Goal: Information Seeking & Learning: Learn about a topic

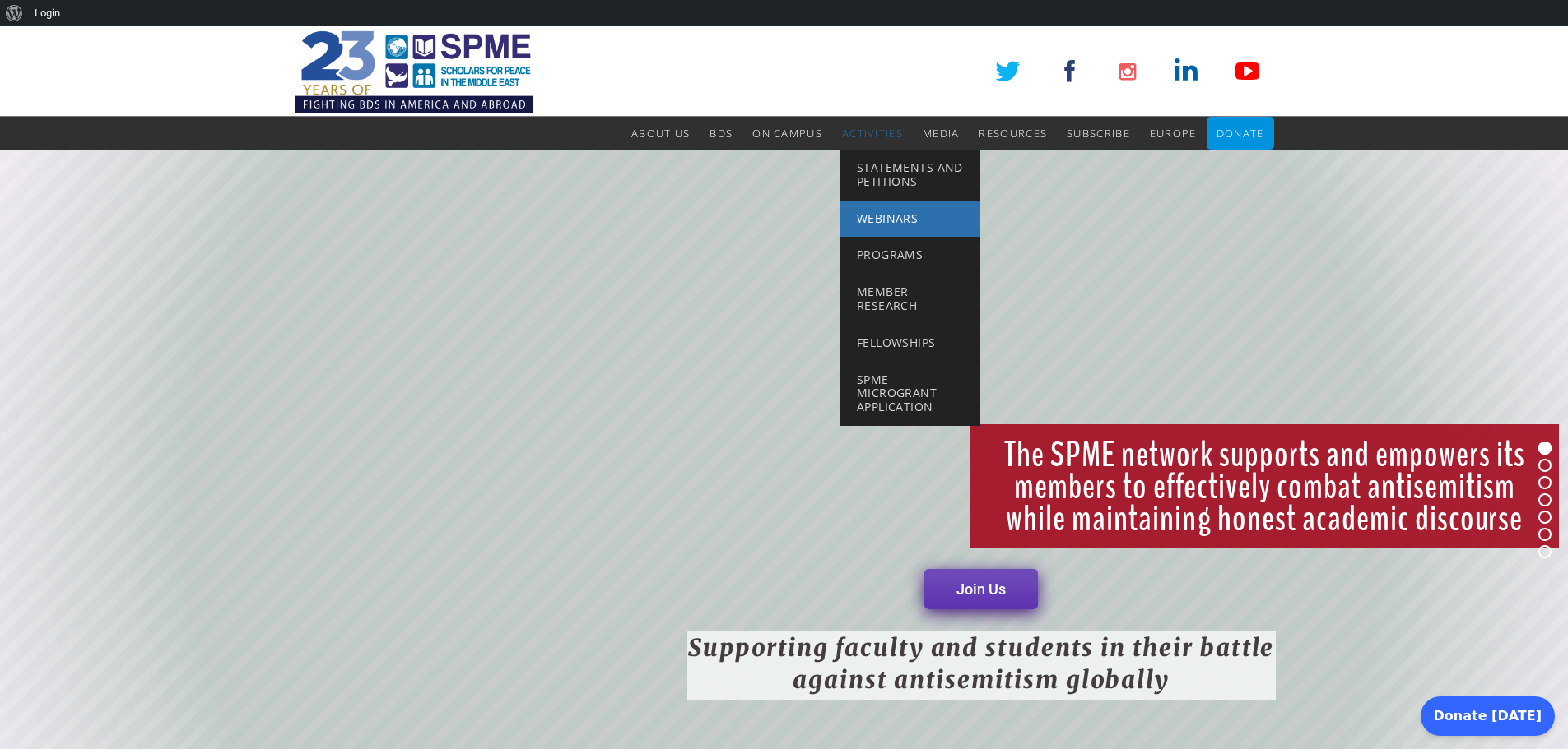
click at [878, 211] on span "Webinars" at bounding box center [887, 218] width 61 height 15
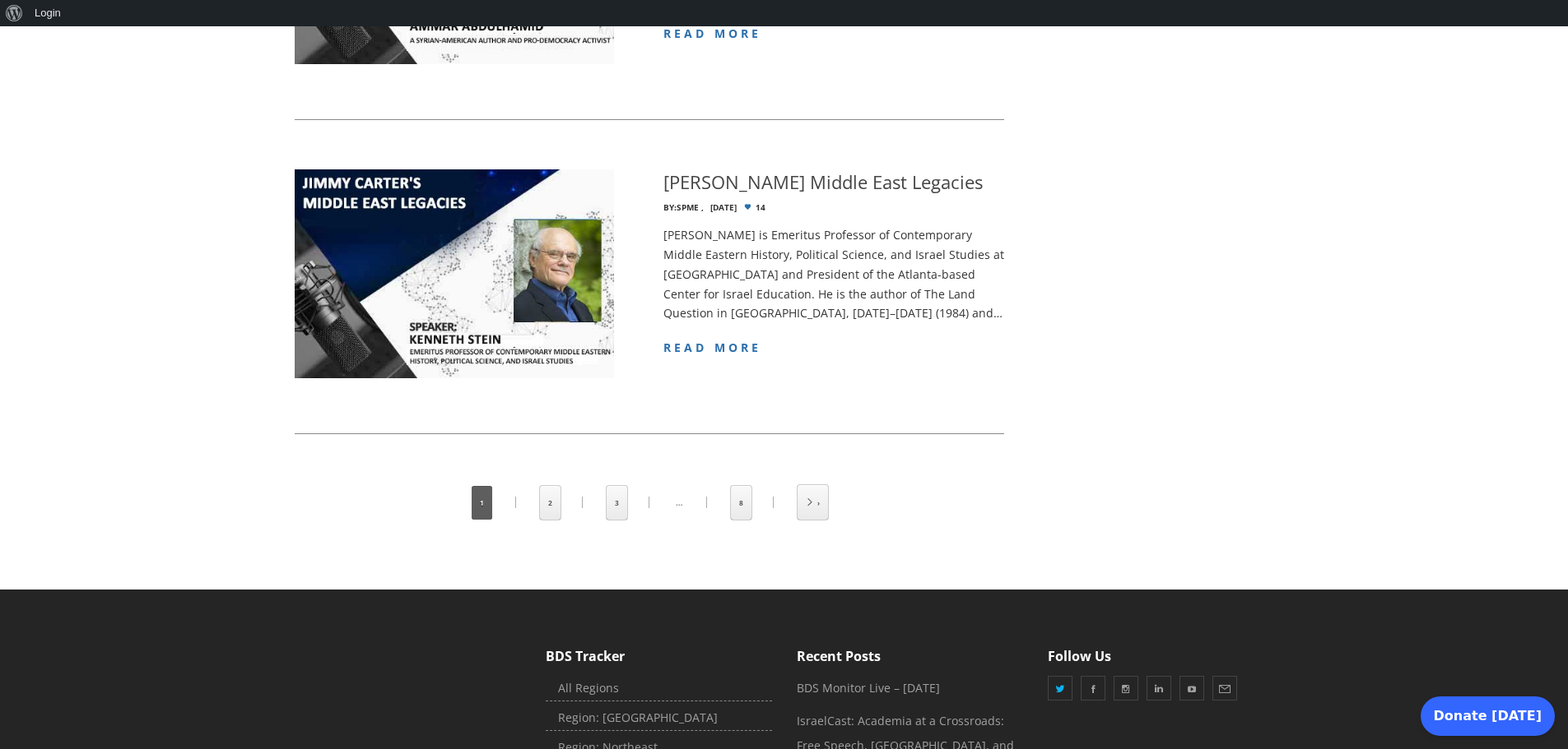
scroll to position [3059, 0]
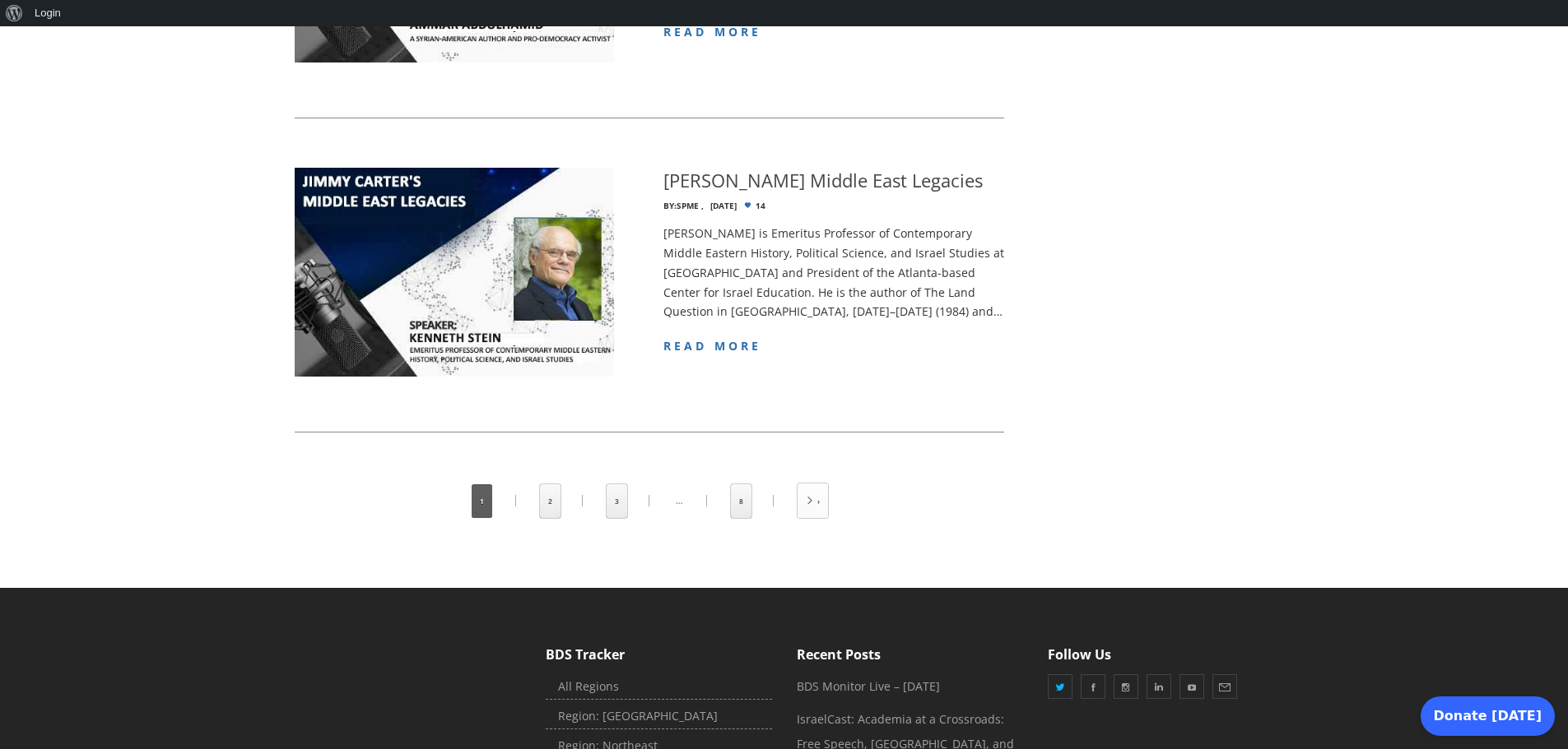
click at [814, 484] on link at bounding box center [813, 501] width 31 height 34
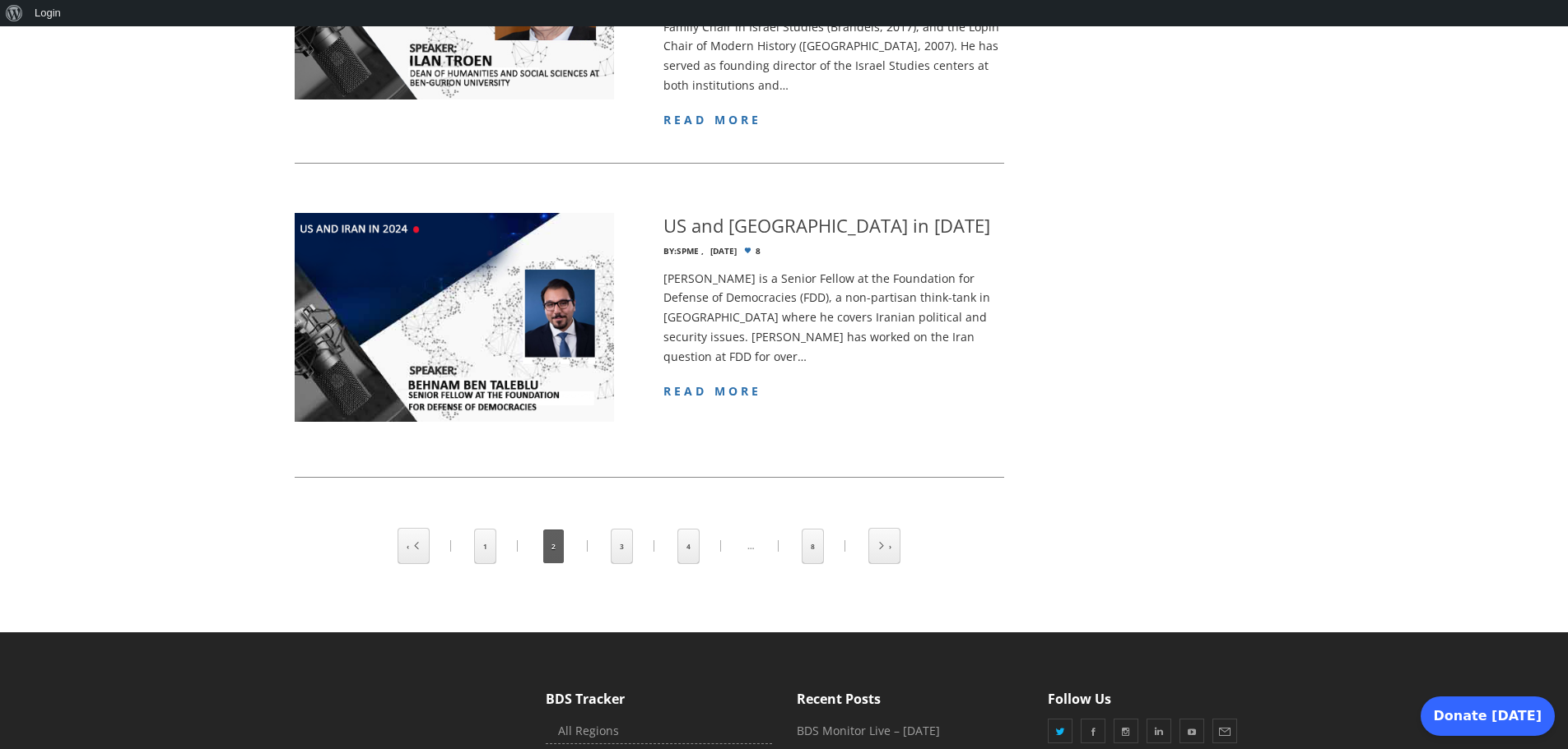
scroll to position [3159, 0]
click at [626, 529] on link "3" at bounding box center [621, 546] width 21 height 34
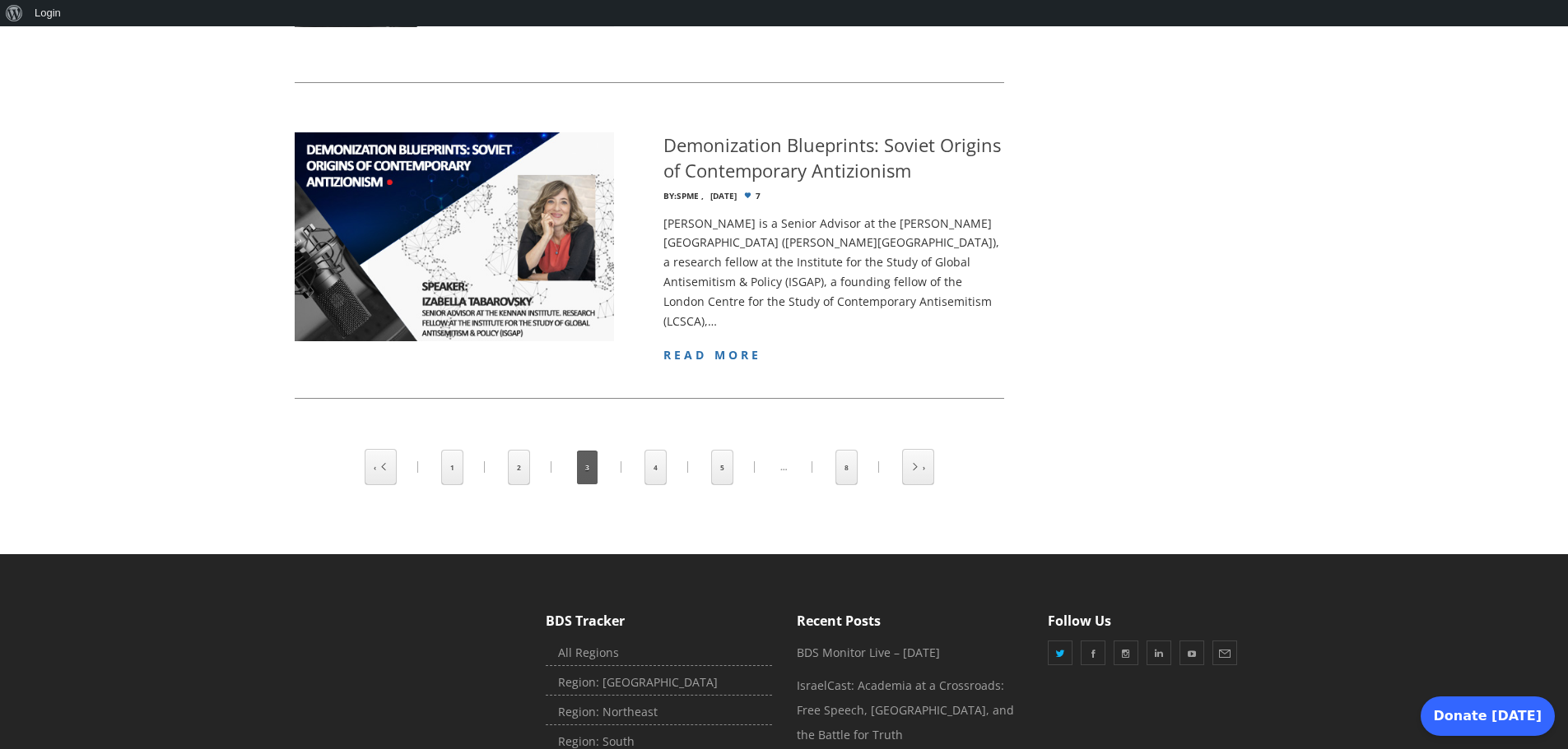
scroll to position [3060, 0]
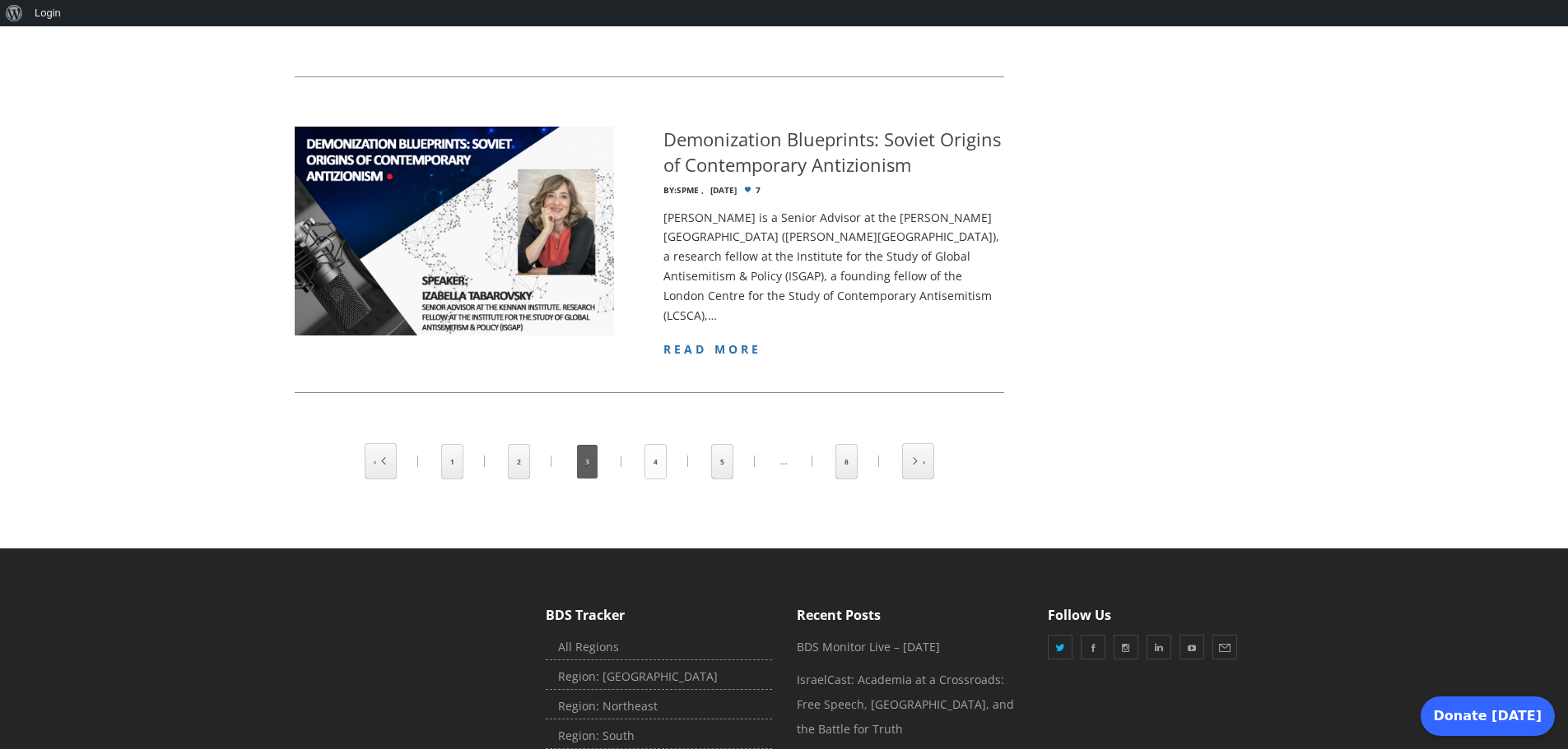
click at [659, 463] on link "4" at bounding box center [655, 461] width 21 height 34
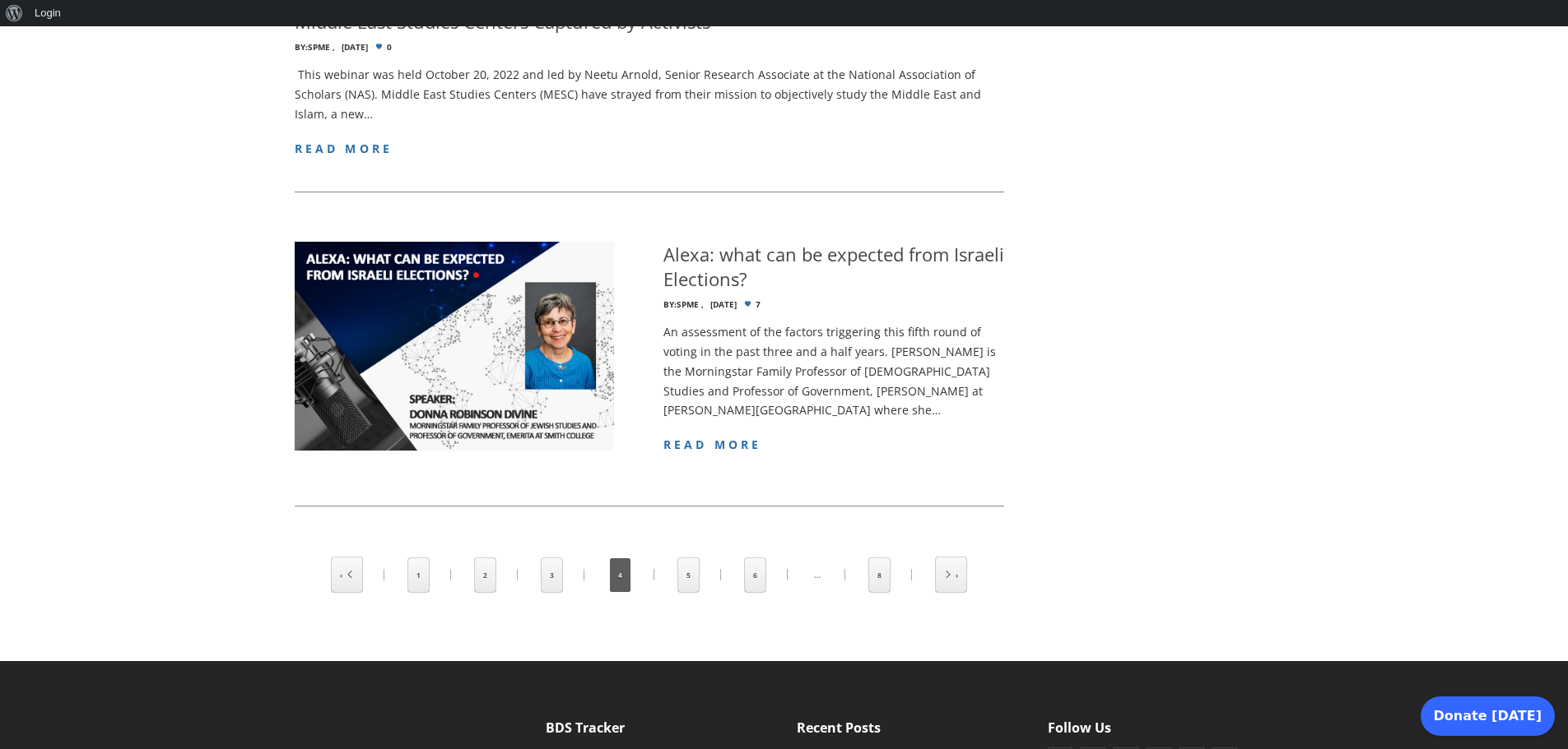
scroll to position [2863, 0]
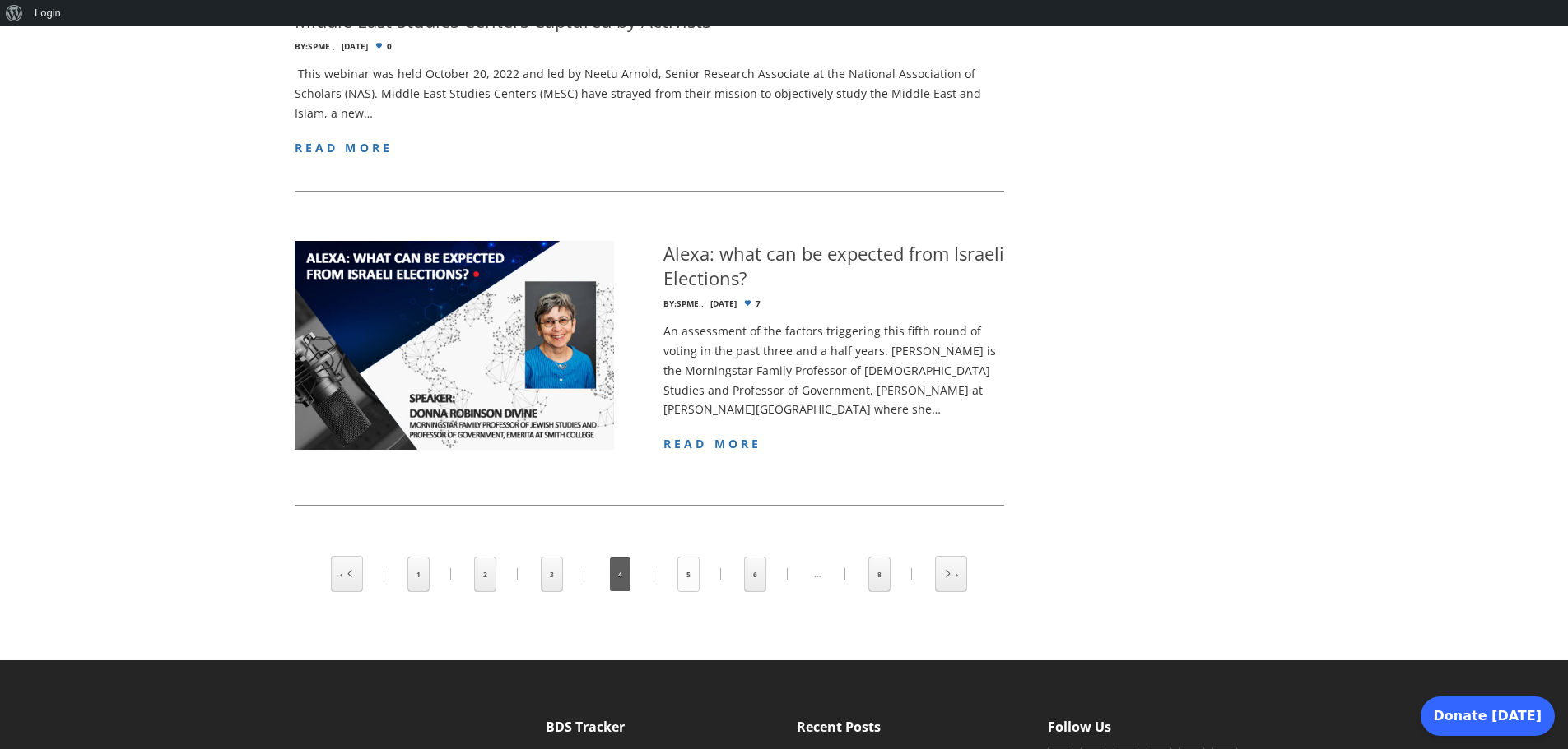
click at [693, 557] on link "5" at bounding box center [689, 574] width 21 height 34
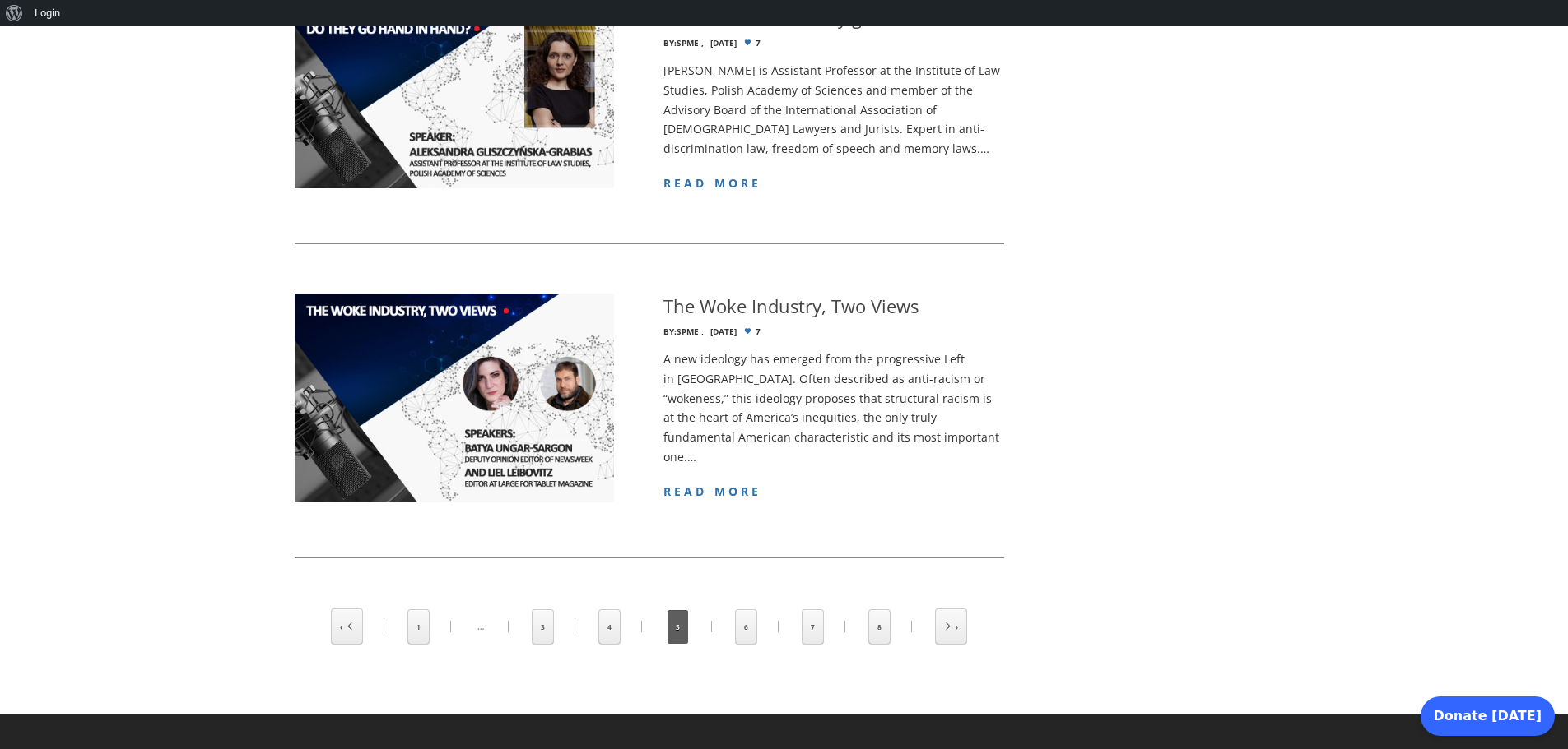
scroll to position [2962, 0]
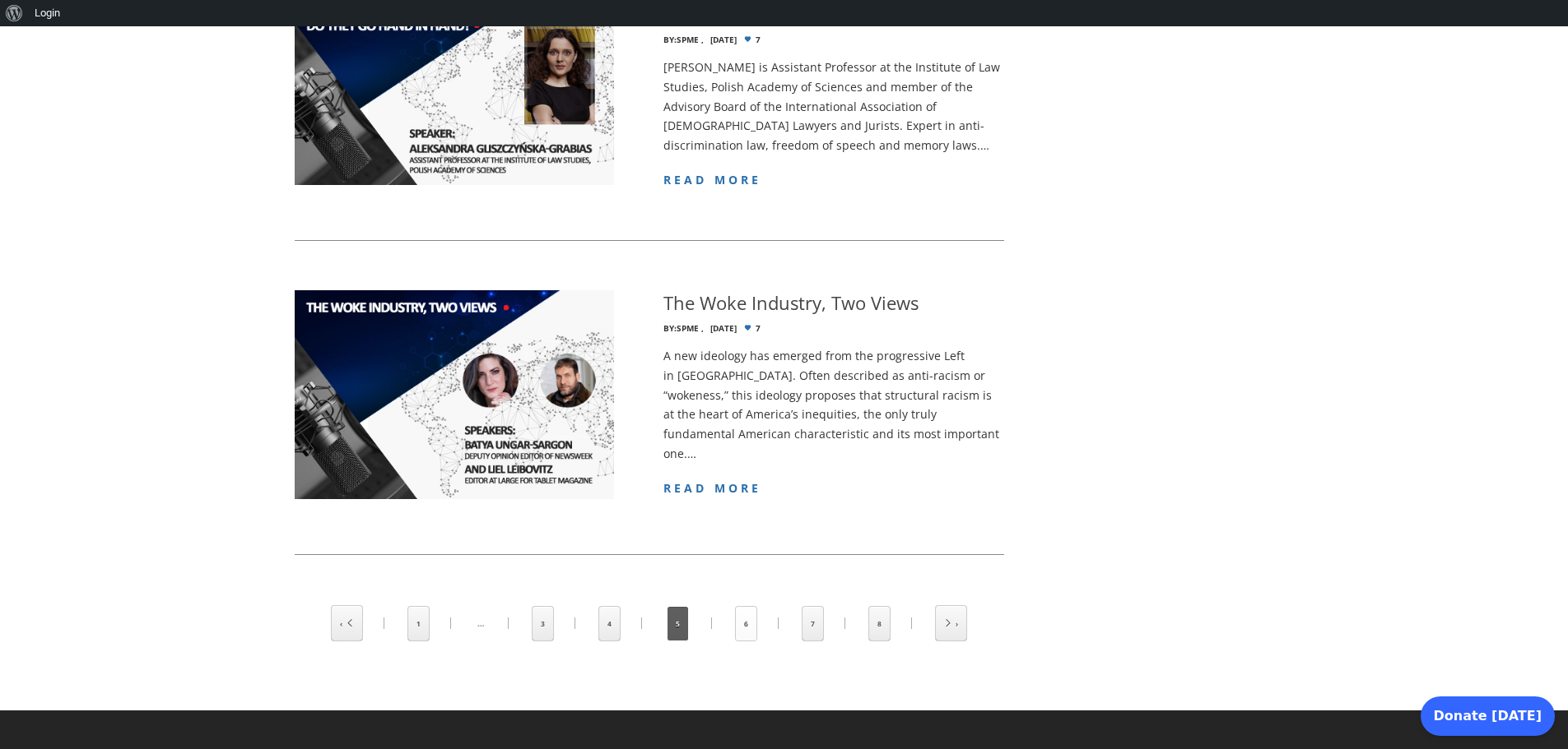
click at [748, 607] on link "6" at bounding box center [746, 624] width 21 height 34
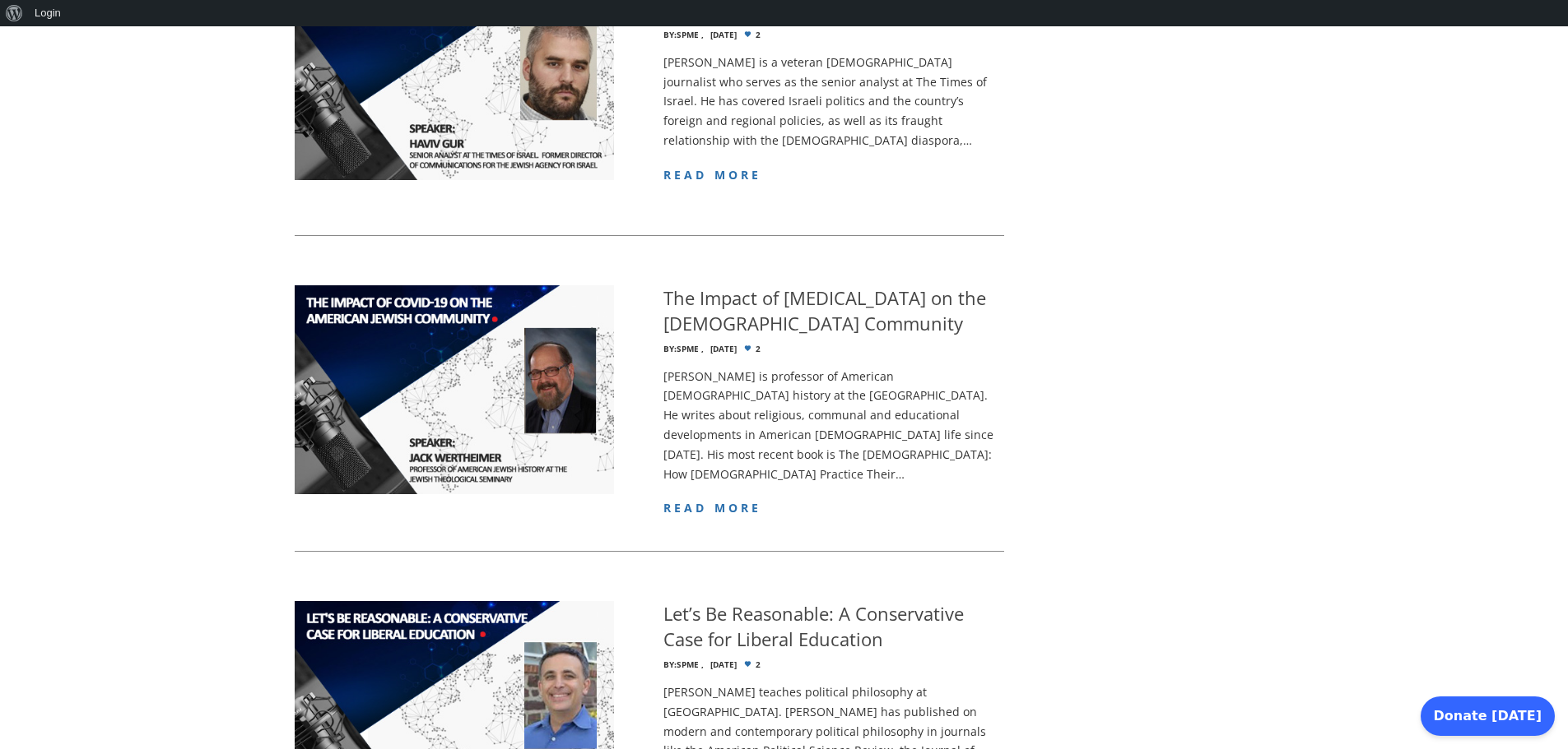
scroll to position [2369, 0]
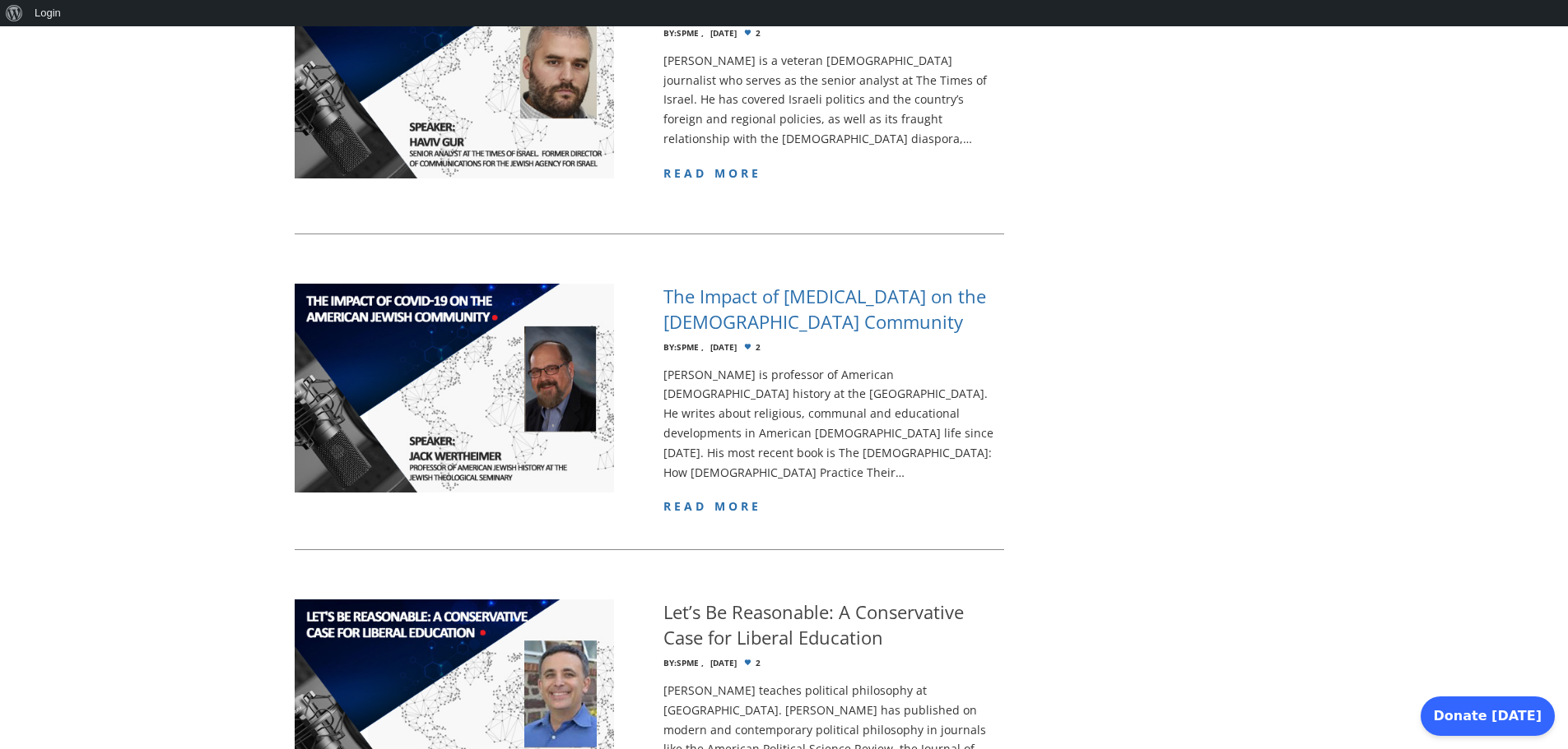
click at [789, 284] on h4 "The Impact of Covid-19 on the American Jewish Community" at bounding box center [833, 310] width 341 height 51
